Goal: Navigation & Orientation: Find specific page/section

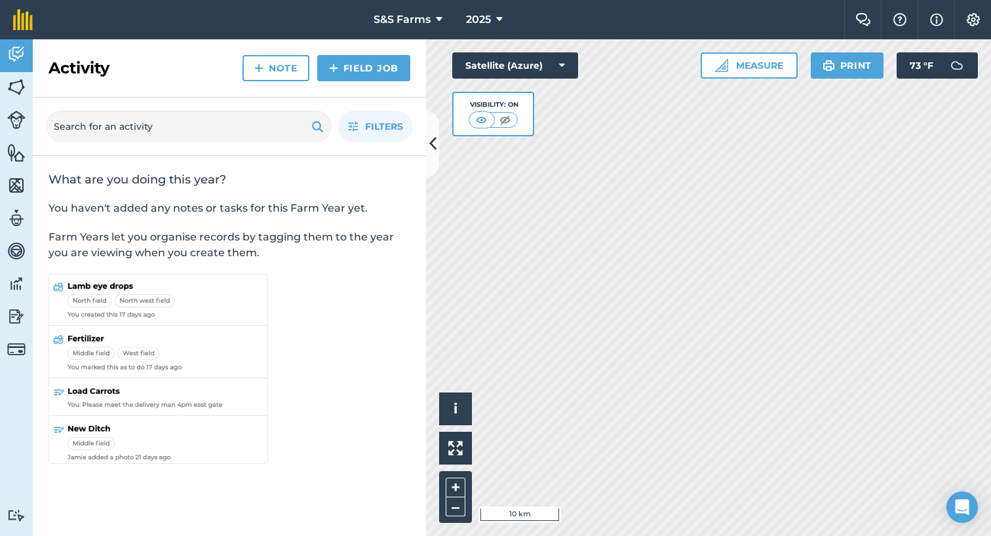
click at [430, 151] on icon at bounding box center [432, 143] width 7 height 23
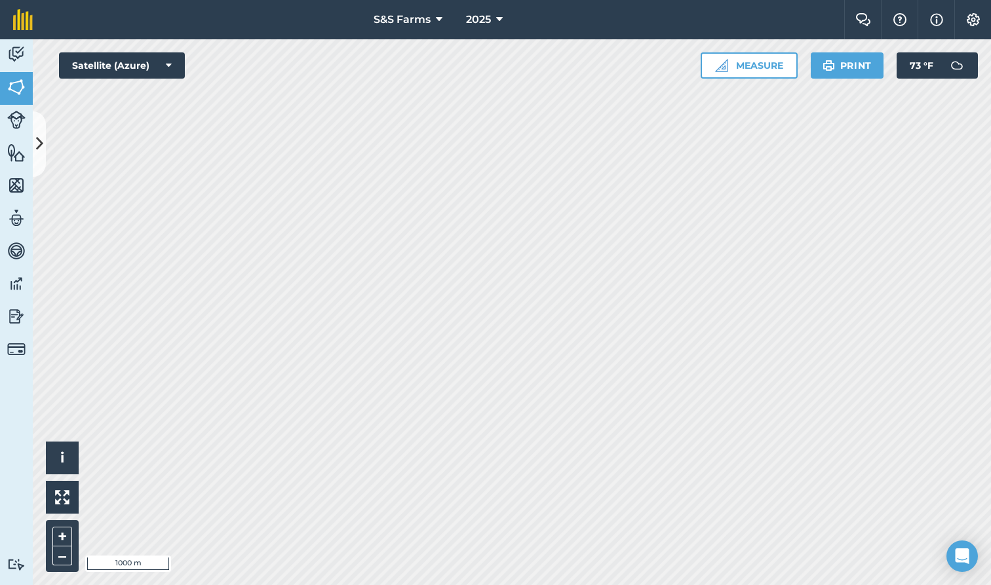
click at [36, 149] on icon at bounding box center [39, 143] width 7 height 23
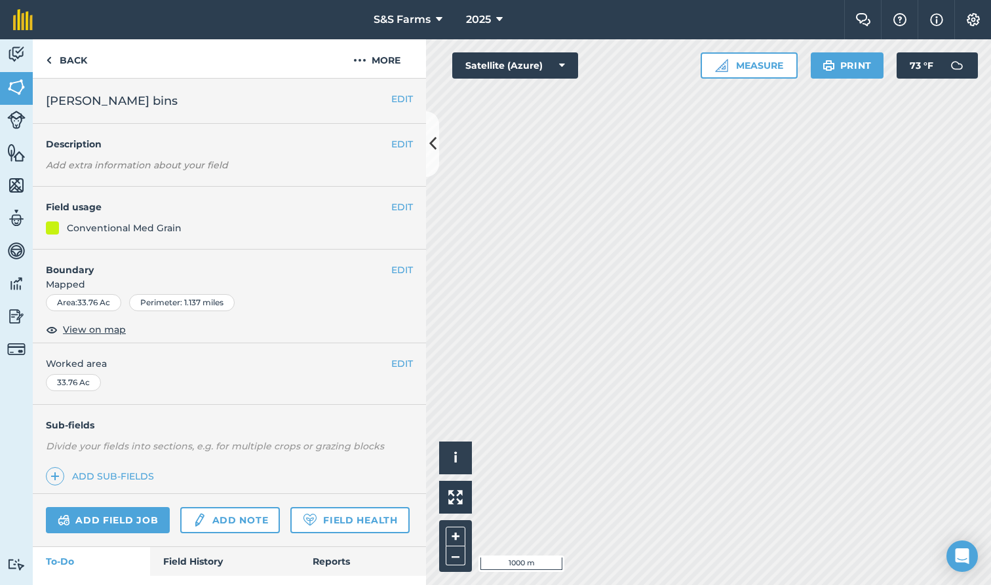
click at [18, 180] on img at bounding box center [16, 186] width 18 height 20
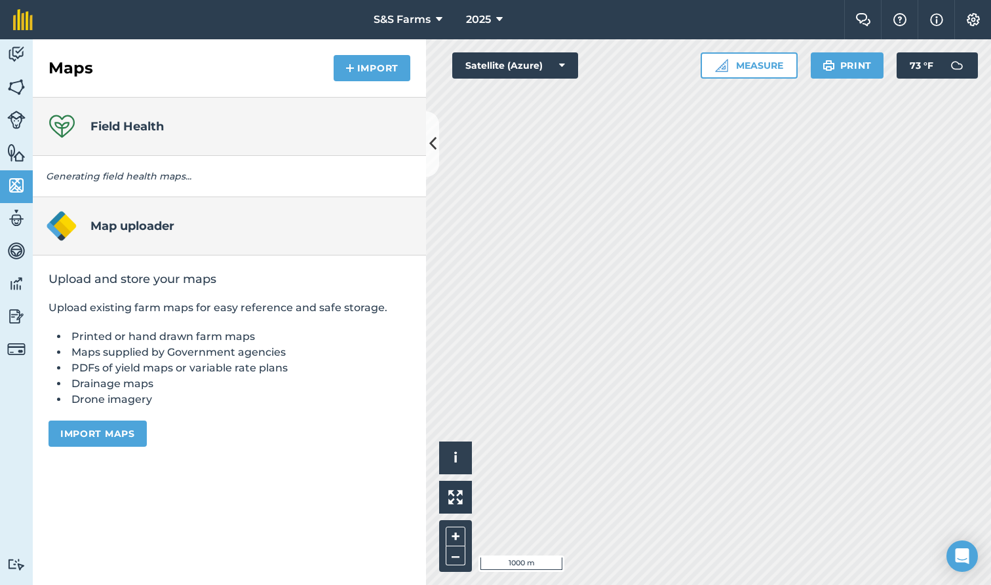
click at [13, 288] on img at bounding box center [16, 284] width 18 height 20
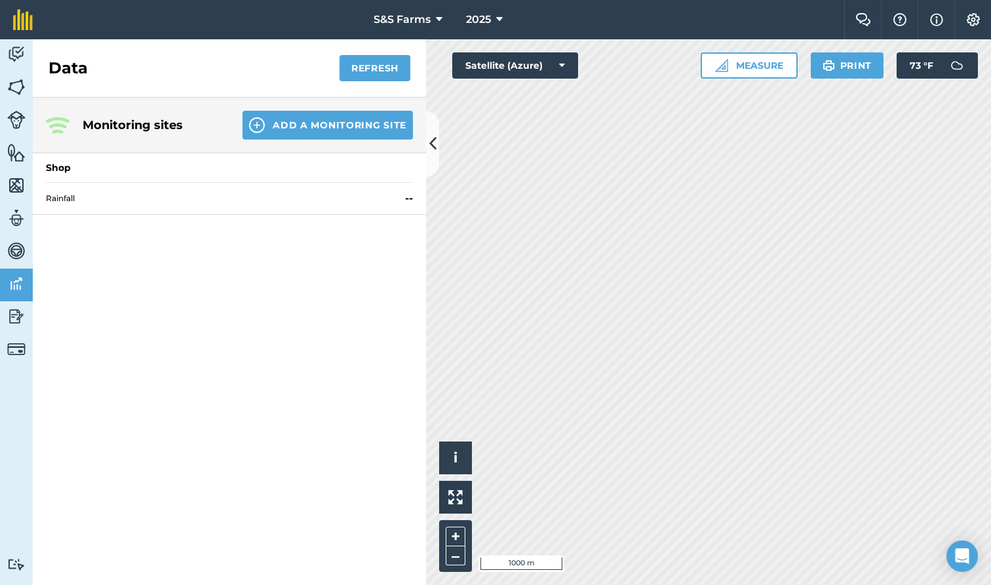
click at [24, 117] on img at bounding box center [16, 120] width 18 height 18
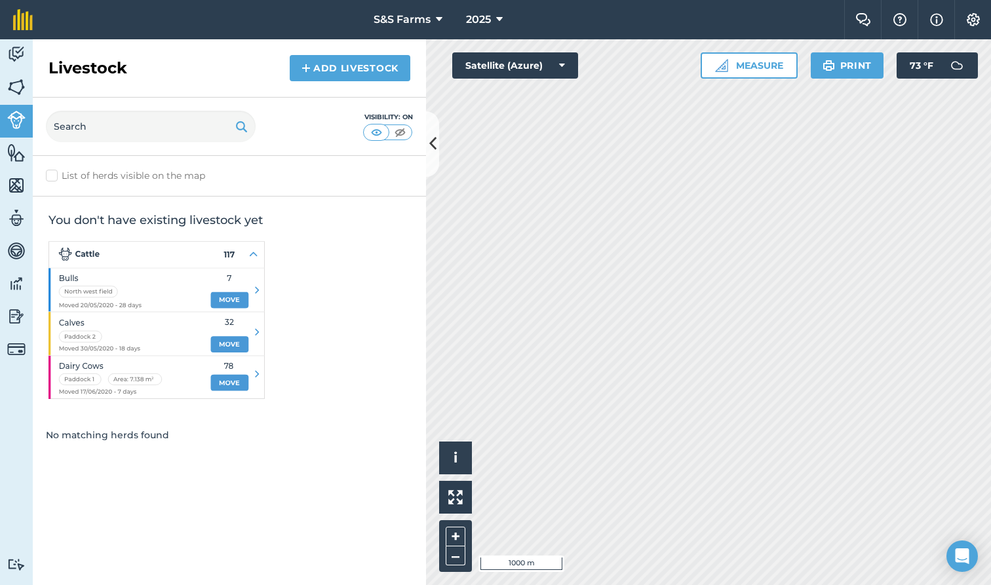
click at [24, 96] on img at bounding box center [16, 87] width 18 height 20
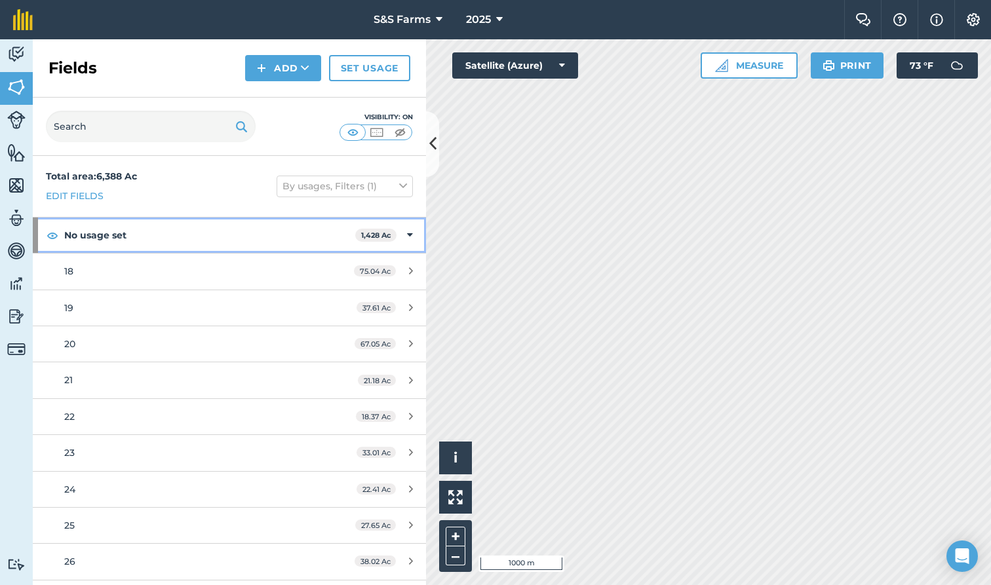
click at [413, 232] on div "No usage set 1,428 Ac" at bounding box center [229, 235] width 393 height 35
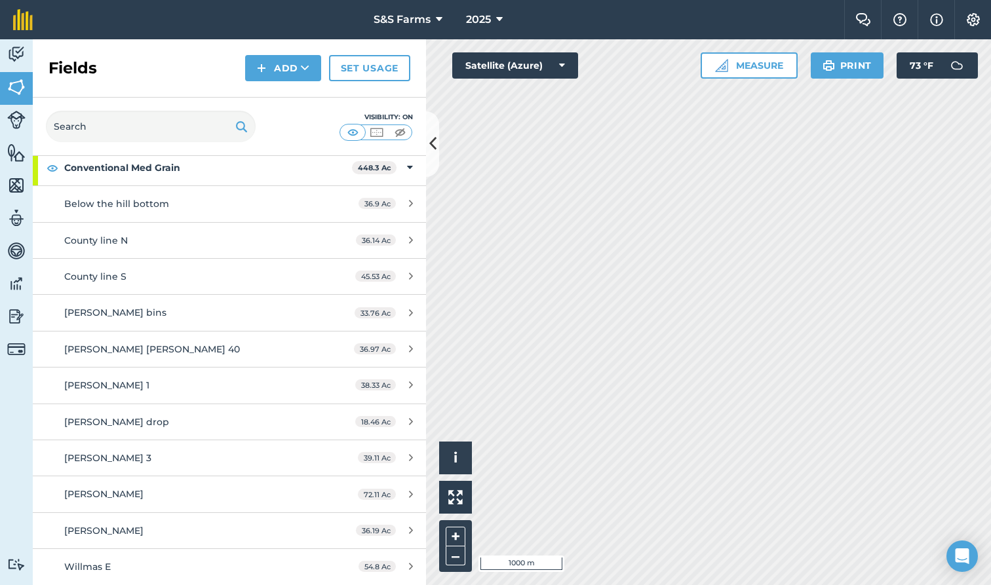
scroll to position [1194, 0]
click at [370, 317] on link "[PERSON_NAME] bins 33.76 Ac" at bounding box center [229, 311] width 393 height 35
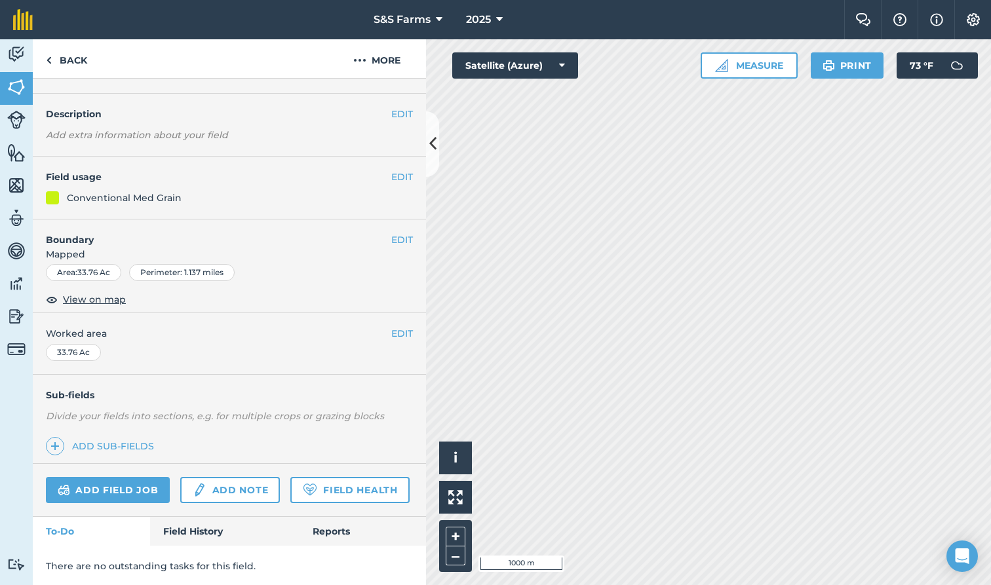
scroll to position [29, 0]
click at [26, 83] on link "Fields" at bounding box center [16, 88] width 33 height 33
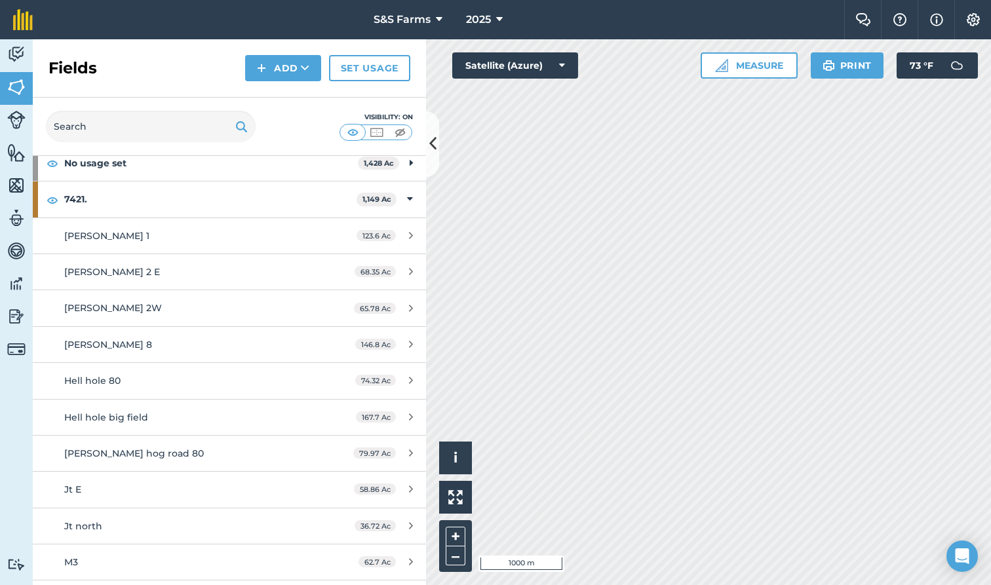
scroll to position [68, 0]
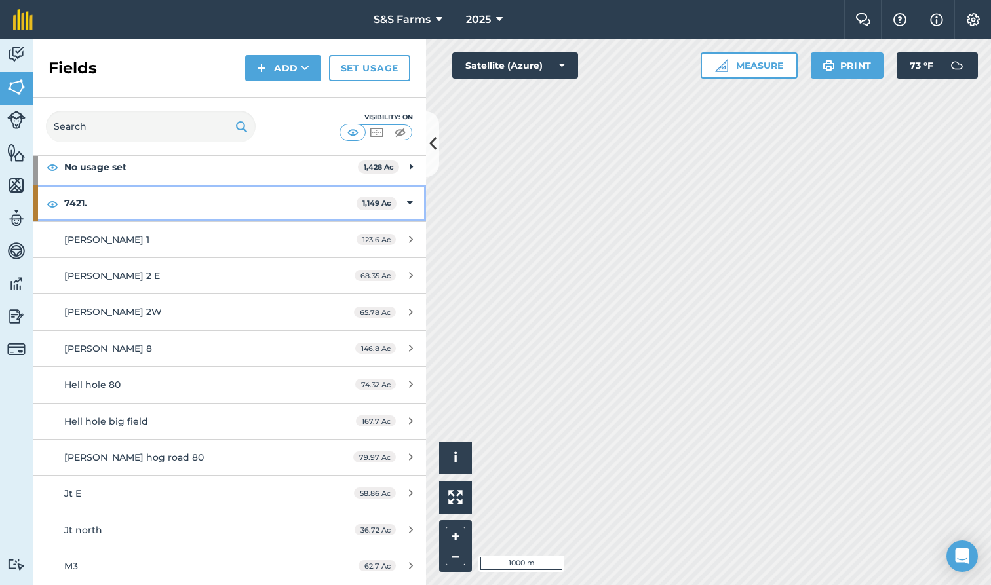
click at [412, 206] on icon at bounding box center [410, 203] width 6 height 14
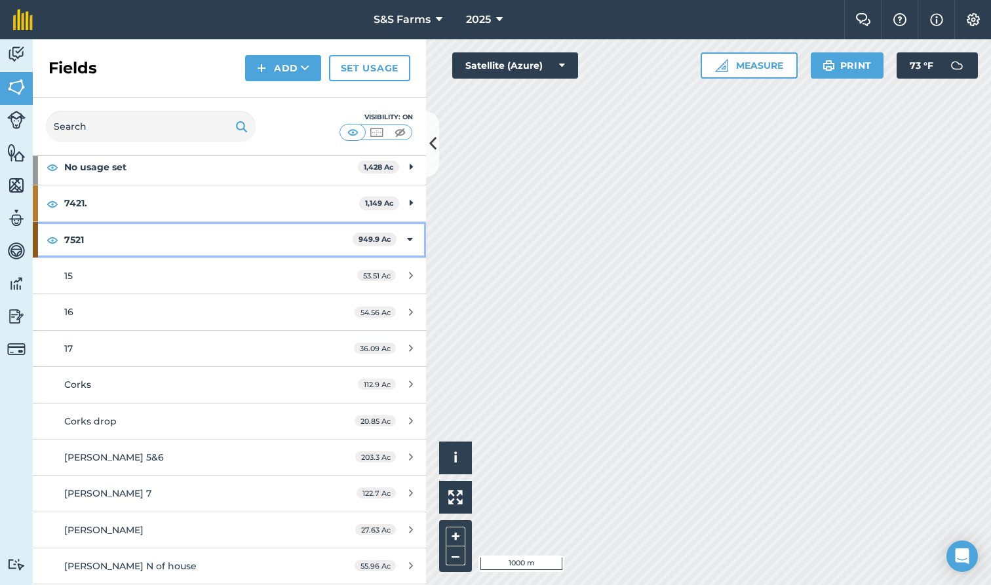
click at [412, 234] on icon at bounding box center [410, 240] width 6 height 14
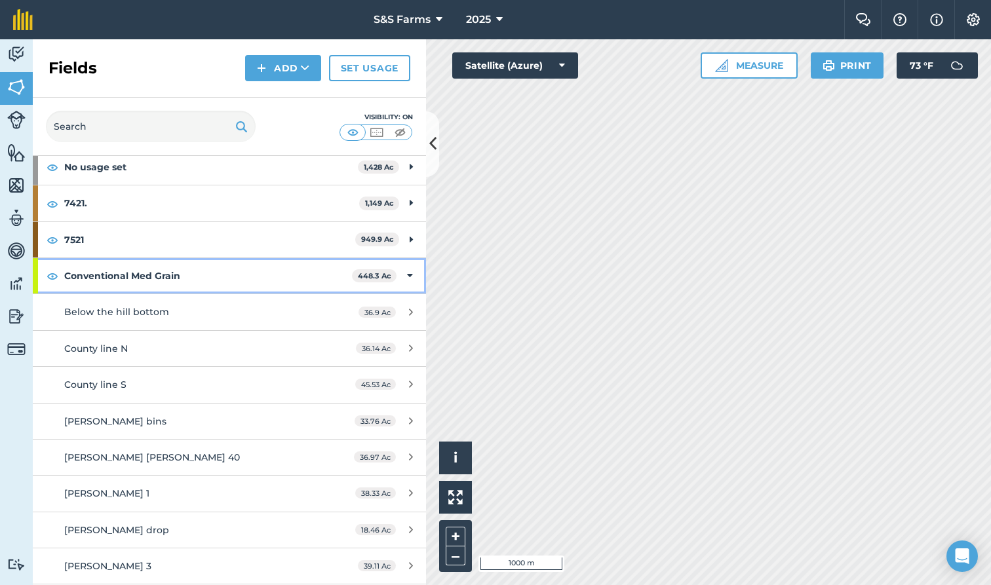
click at [412, 279] on icon at bounding box center [410, 276] width 6 height 14
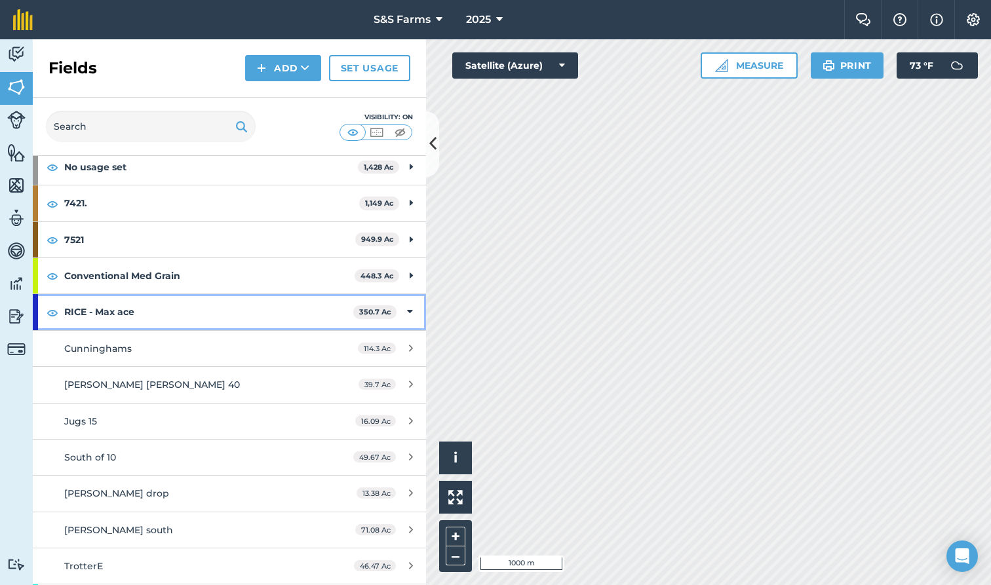
click at [413, 314] on div "RICE - Max ace 350.7 Ac" at bounding box center [229, 311] width 393 height 35
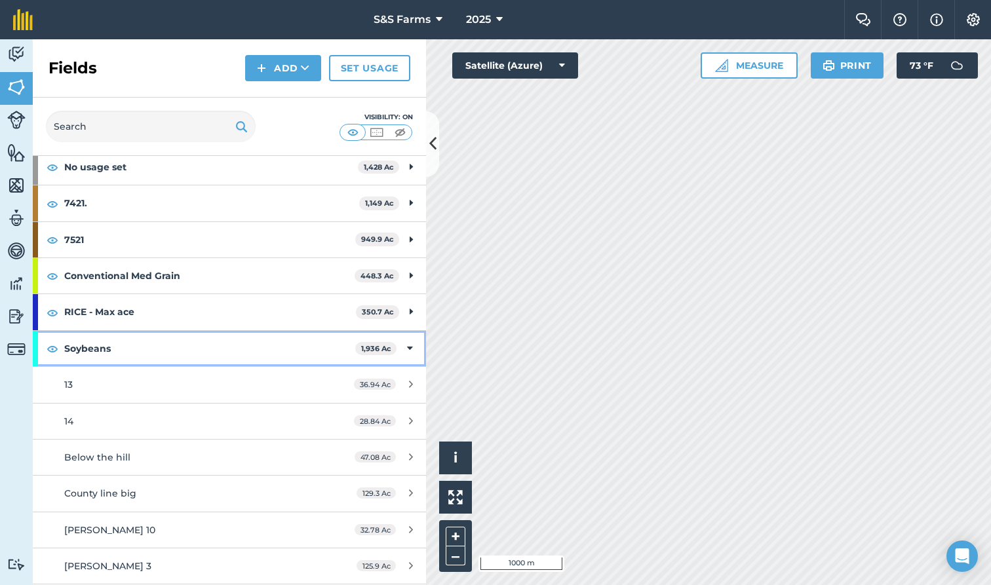
click at [414, 345] on div "Soybeans 1,936 Ac" at bounding box center [229, 348] width 393 height 35
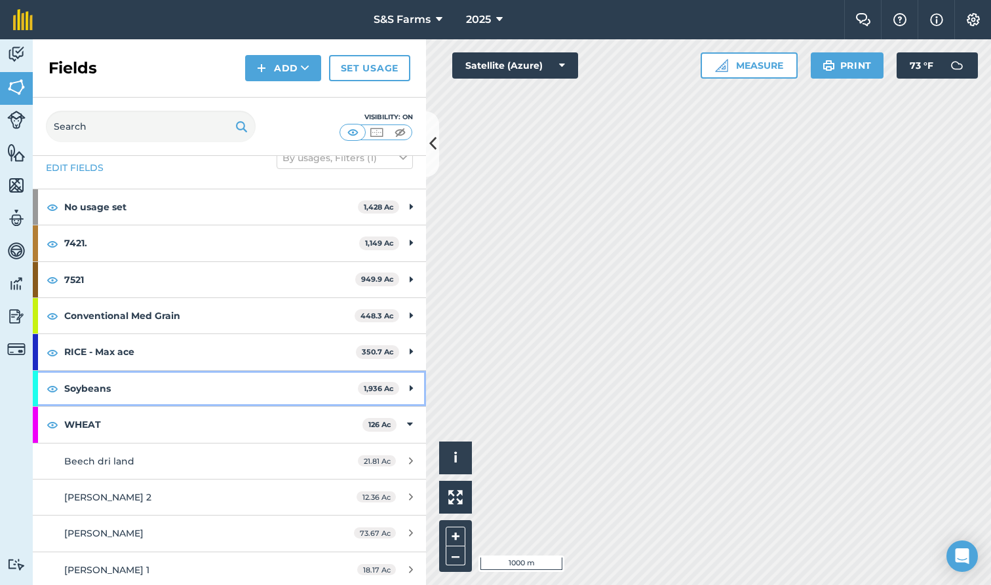
scroll to position [28, 0]
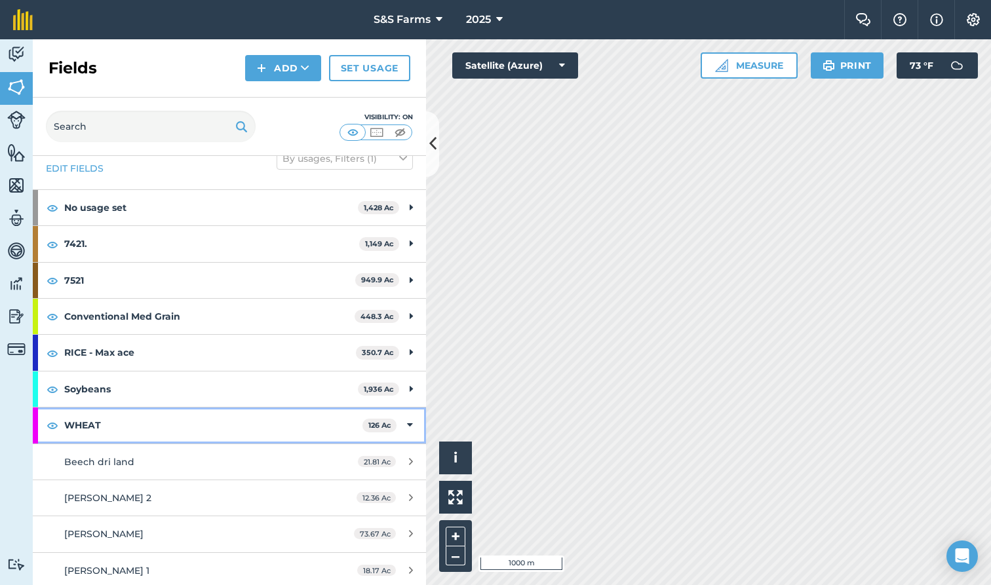
click at [406, 422] on div "WHEAT 126 Ac" at bounding box center [229, 425] width 393 height 35
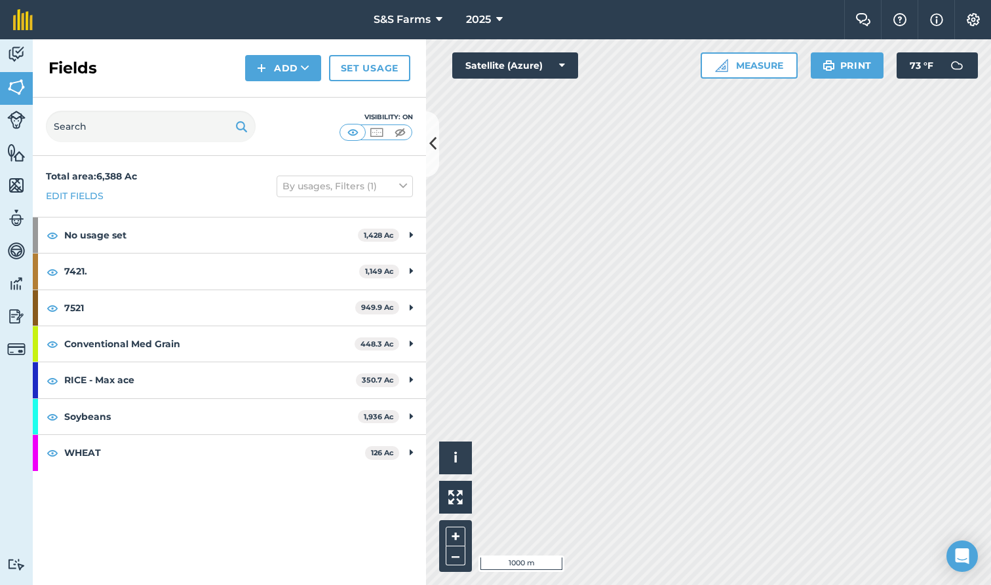
click at [397, 133] on img at bounding box center [400, 132] width 16 height 13
click at [383, 133] on img at bounding box center [376, 132] width 16 height 13
click at [354, 132] on img at bounding box center [353, 132] width 16 height 13
click at [433, 149] on icon at bounding box center [432, 143] width 7 height 23
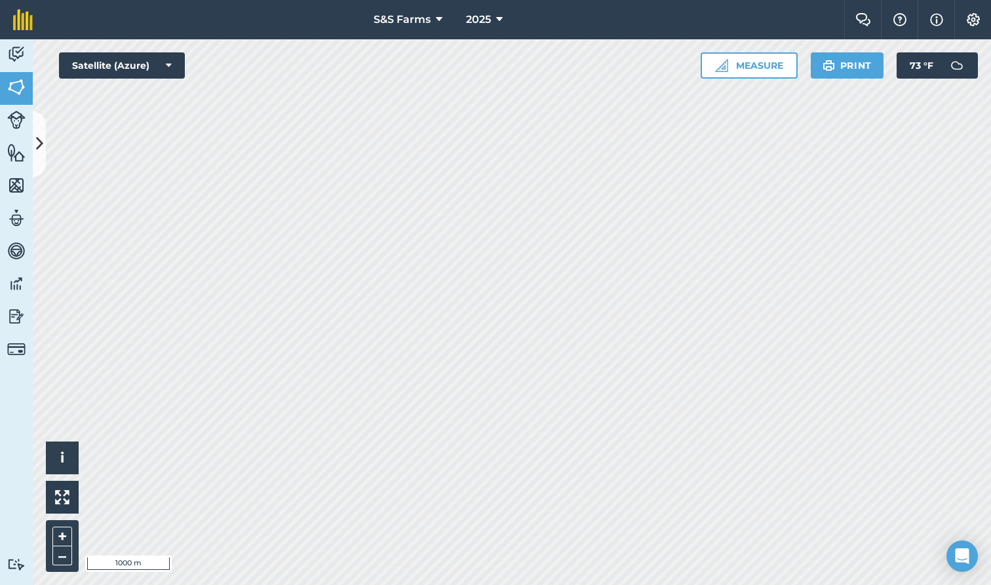
click at [625, 0] on html "S&S Farms 2025 Farm Chat Help Info Settings S&S Farms - 2025 Reproduced with th…" at bounding box center [495, 292] width 991 height 585
